Goal: Complete application form: Complete application form

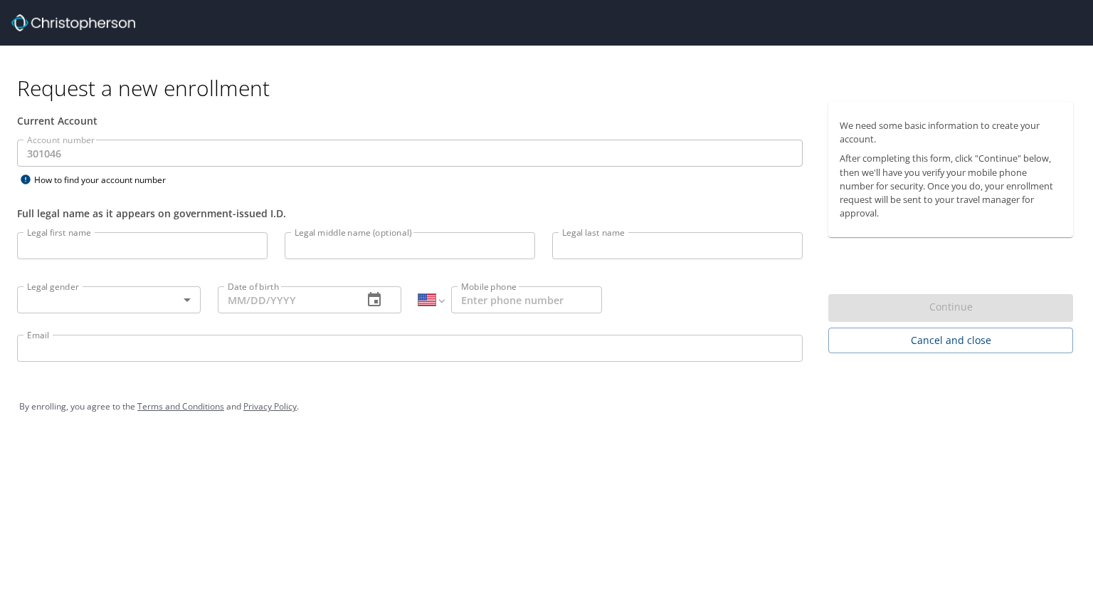
select select "US"
click at [186, 243] on input "Legal first name" at bounding box center [142, 245] width 251 height 27
type input "[PERSON_NAME]"
type input "Tene"
click at [176, 285] on div "Legal gender ​ Legal gender" at bounding box center [109, 299] width 201 height 54
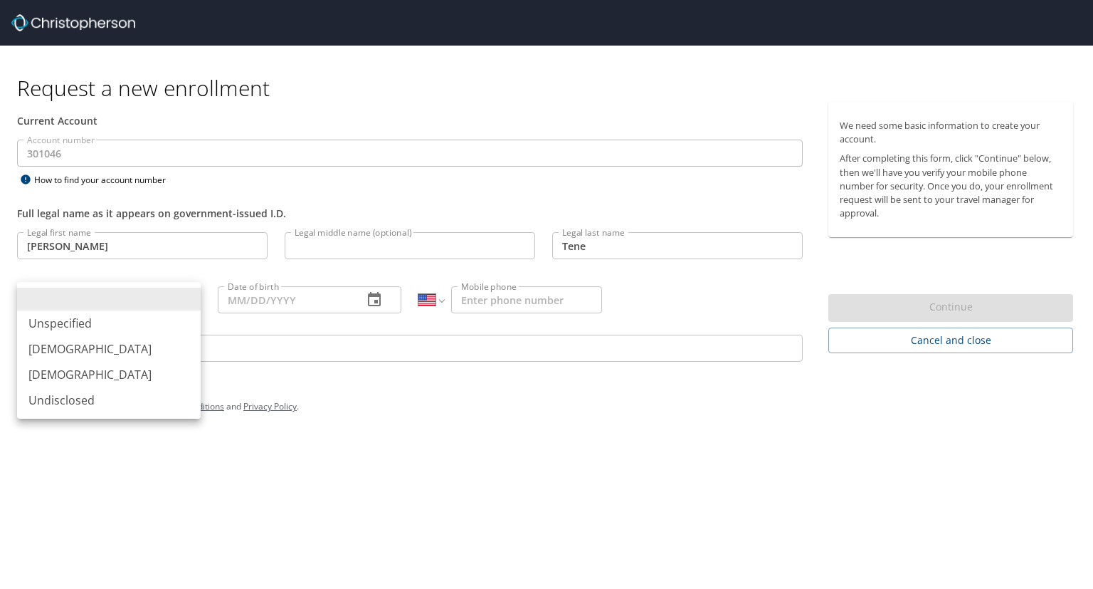
click at [174, 288] on body "Request a new enrollment Current Account Account number 301046 Account number H…" at bounding box center [546, 294] width 1093 height 589
click at [115, 352] on li "[DEMOGRAPHIC_DATA]" at bounding box center [109, 349] width 184 height 26
type input "[DEMOGRAPHIC_DATA]"
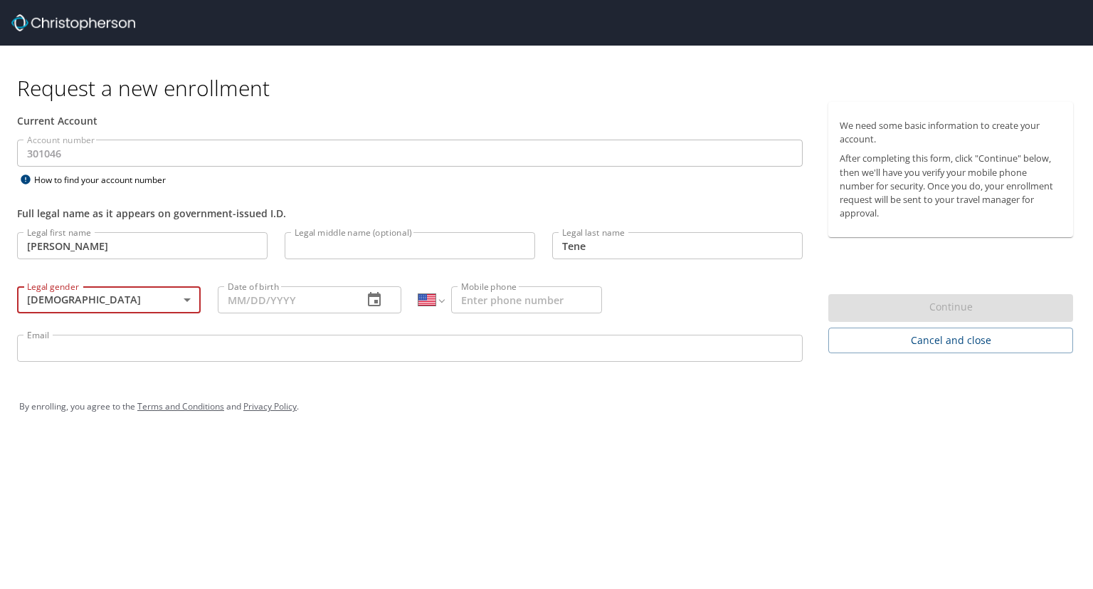
click at [252, 301] on input "Date of birth" at bounding box center [285, 299] width 134 height 27
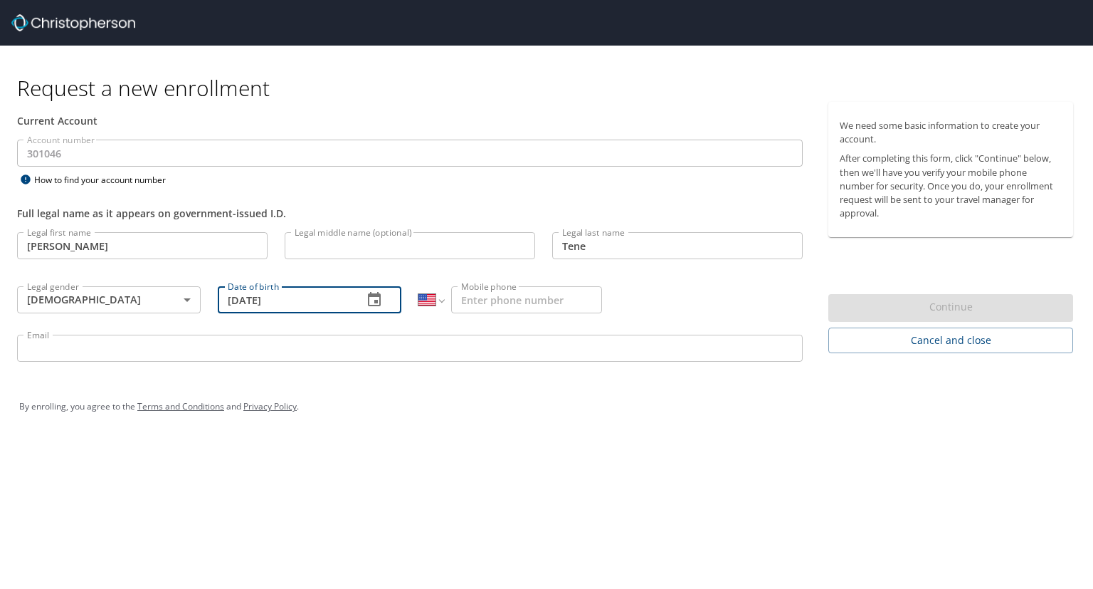
type input "[DATE]"
click at [585, 292] on input "Mobile phone" at bounding box center [526, 299] width 151 height 27
type input "[PHONE_NUMBER]"
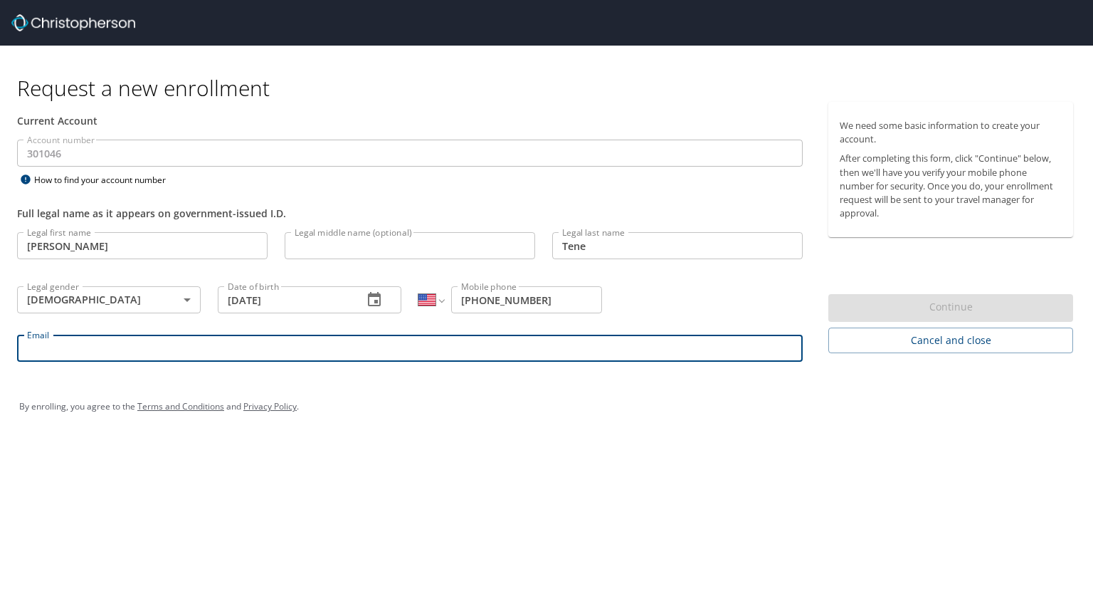
click at [623, 348] on input "Email" at bounding box center [410, 347] width 786 height 27
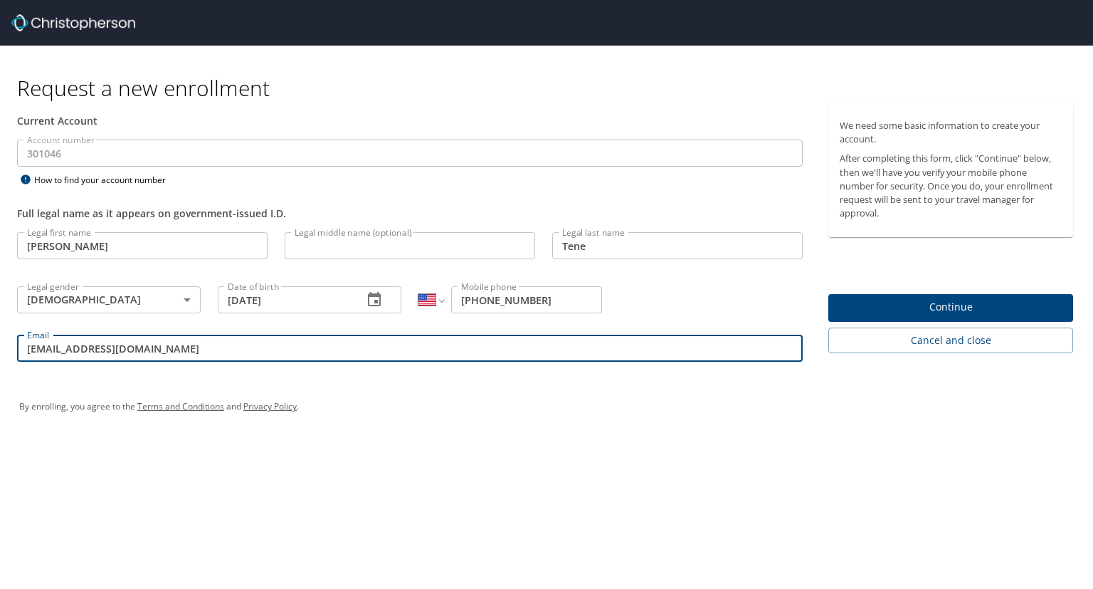
type input "[EMAIL_ADDRESS][DOMAIN_NAME]"
click at [937, 303] on span "Continue" at bounding box center [951, 307] width 222 height 18
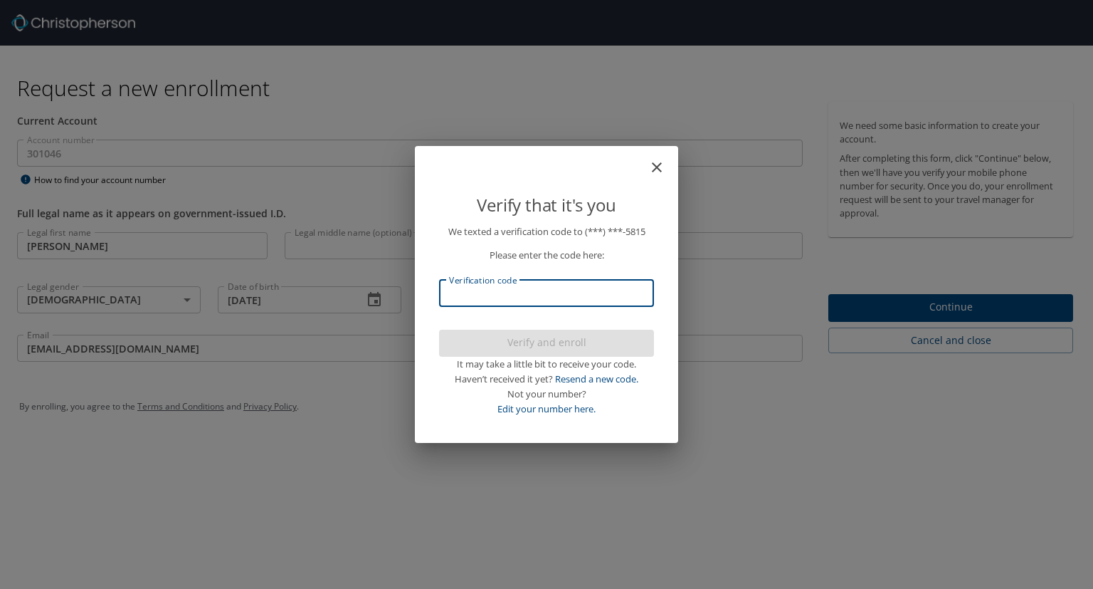
click at [530, 283] on input "Verification code" at bounding box center [546, 293] width 215 height 27
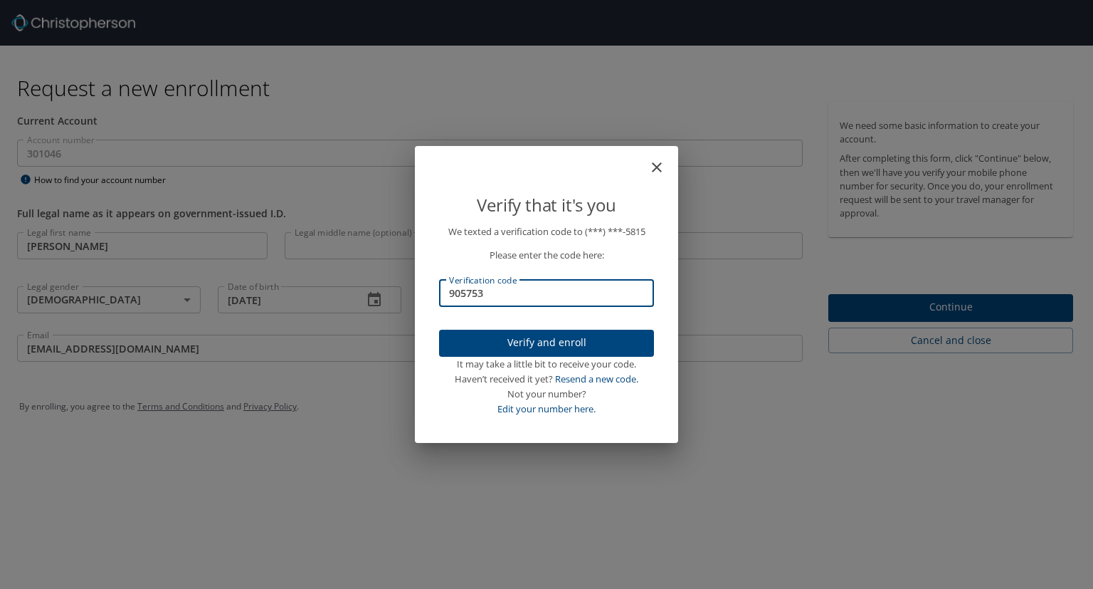
type input "905753"
